Goal: Transaction & Acquisition: Purchase product/service

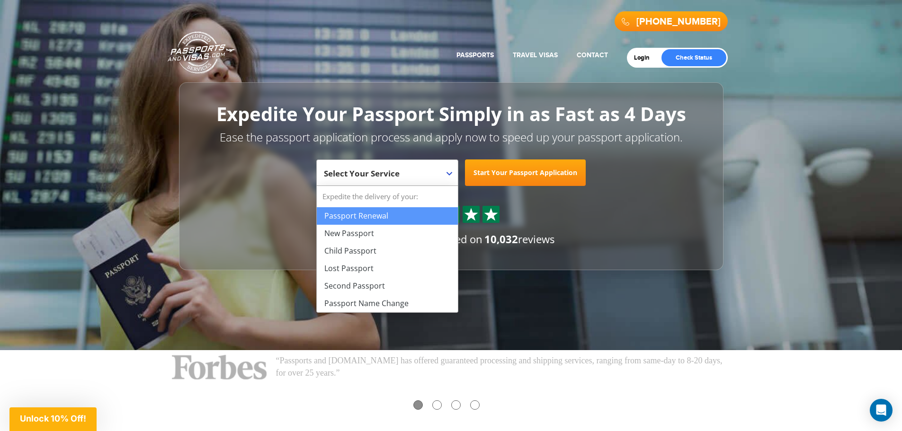
click at [419, 174] on span "Select Your Service" at bounding box center [386, 176] width 125 height 27
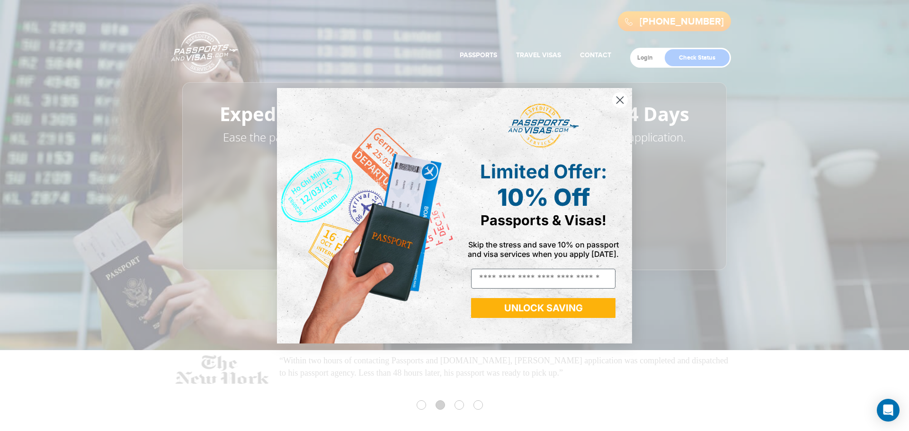
click at [615, 105] on circle "Close dialog" at bounding box center [620, 100] width 16 height 16
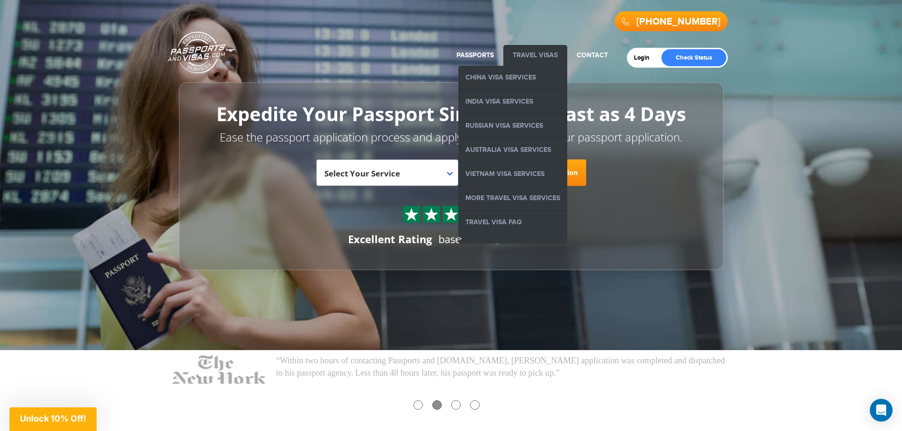
click at [546, 51] on link "Travel Visas" at bounding box center [535, 55] width 45 height 8
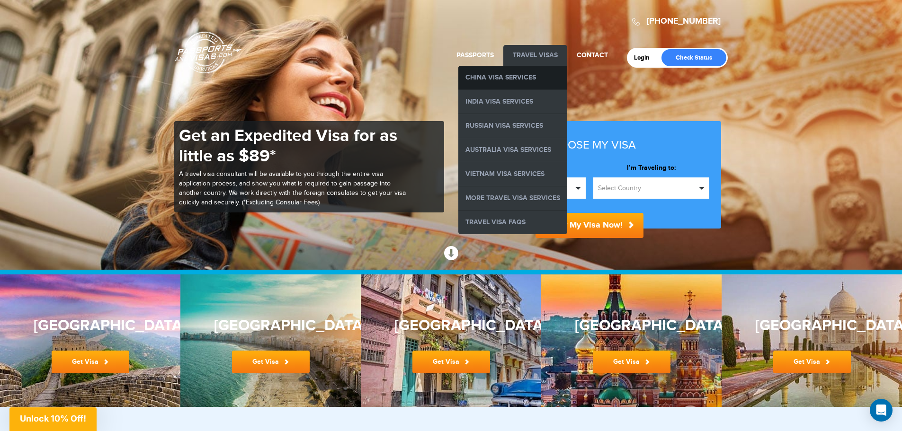
click at [506, 74] on link "China Visa Services" at bounding box center [512, 78] width 109 height 24
